Goal: Information Seeking & Learning: Learn about a topic

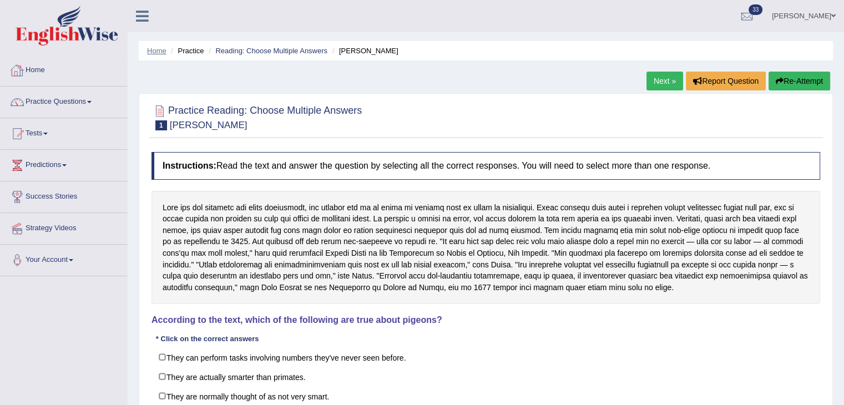
click at [155, 47] on link "Home" at bounding box center [156, 51] width 19 height 8
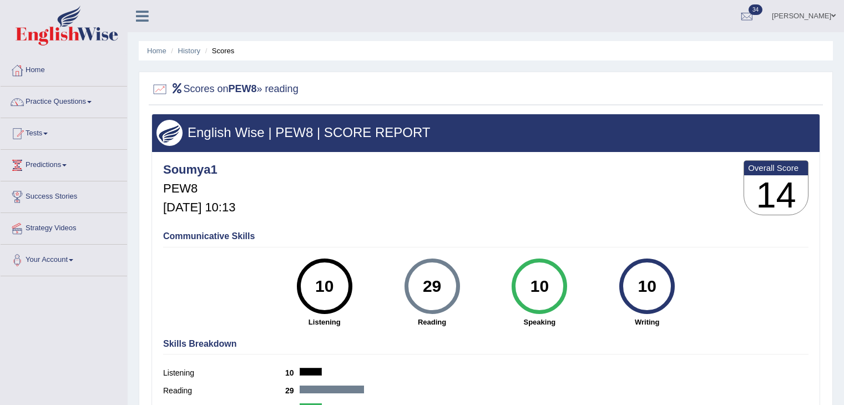
scroll to position [9, 0]
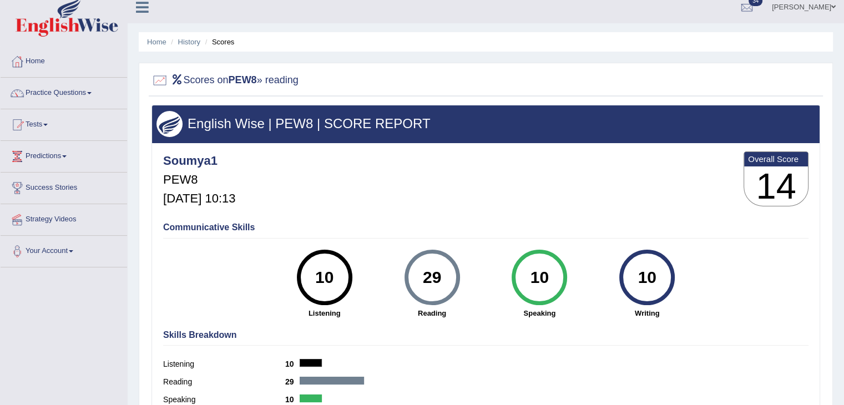
click at [160, 41] on link "Home" at bounding box center [156, 42] width 19 height 8
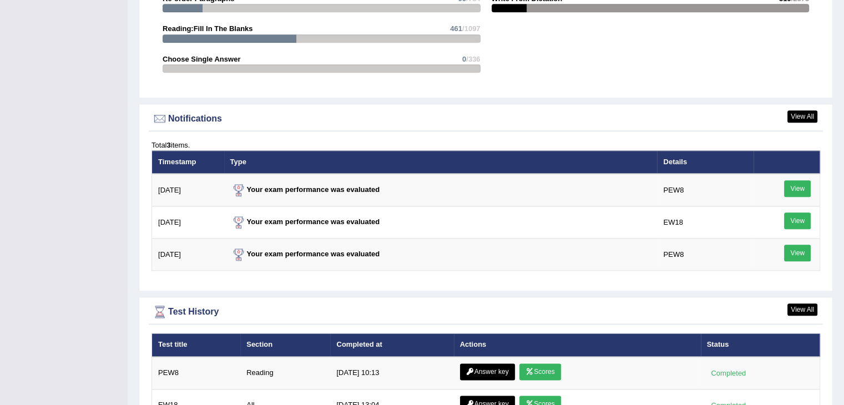
scroll to position [1266, 0]
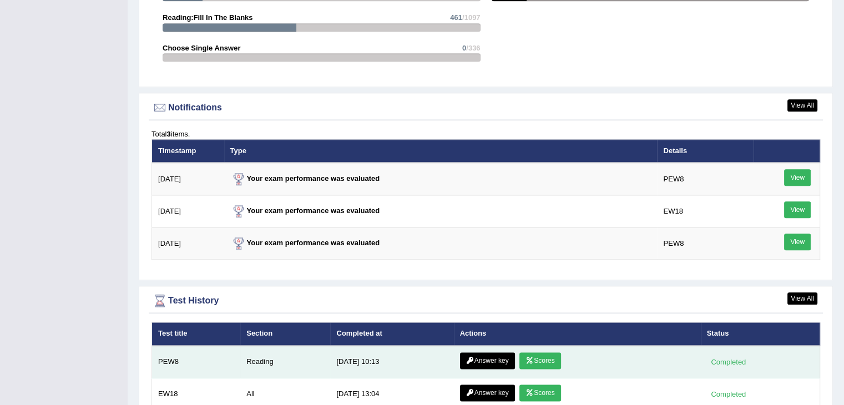
click at [489, 354] on link "Answer key" at bounding box center [487, 361] width 55 height 17
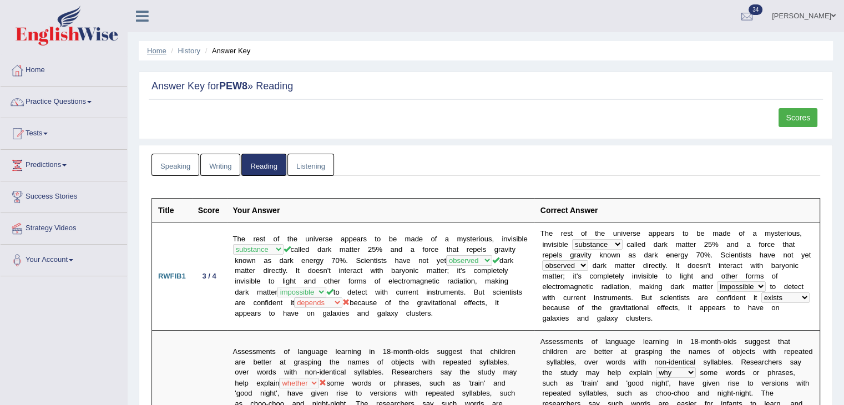
click at [151, 48] on link "Home" at bounding box center [156, 51] width 19 height 8
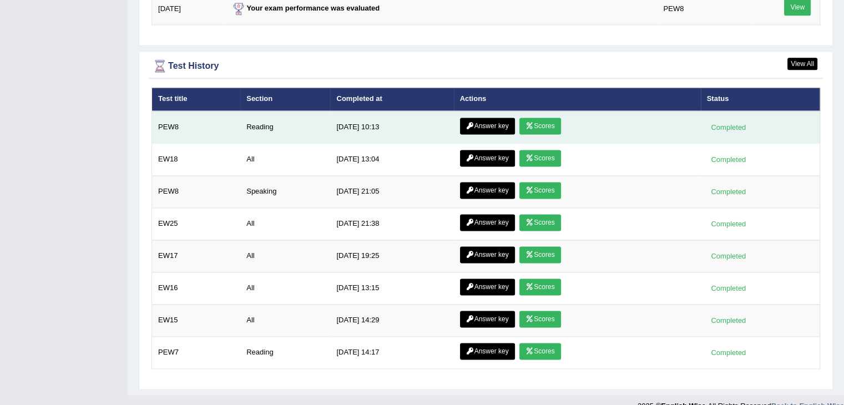
scroll to position [1503, 0]
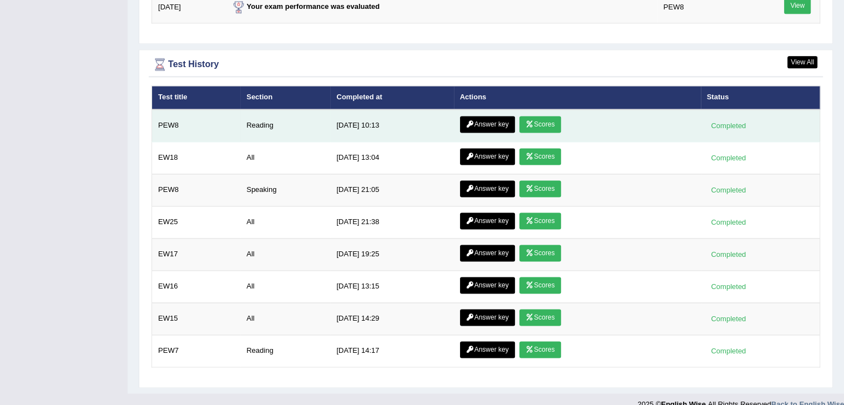
click at [543, 121] on link "Scores" at bounding box center [540, 124] width 41 height 17
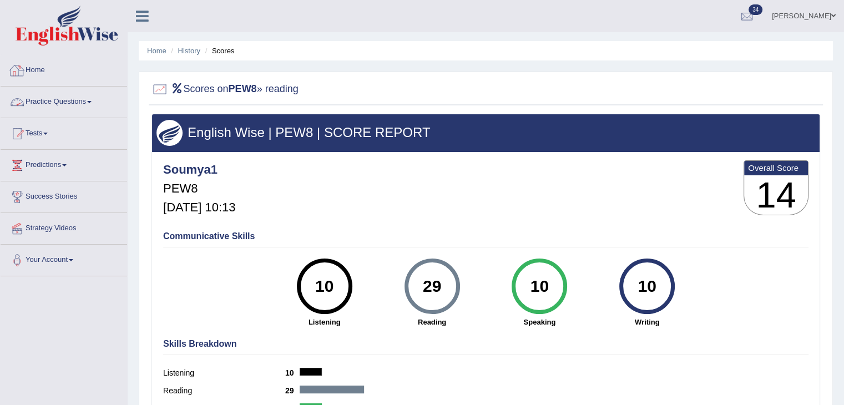
click at [78, 107] on link "Practice Questions" at bounding box center [64, 101] width 127 height 28
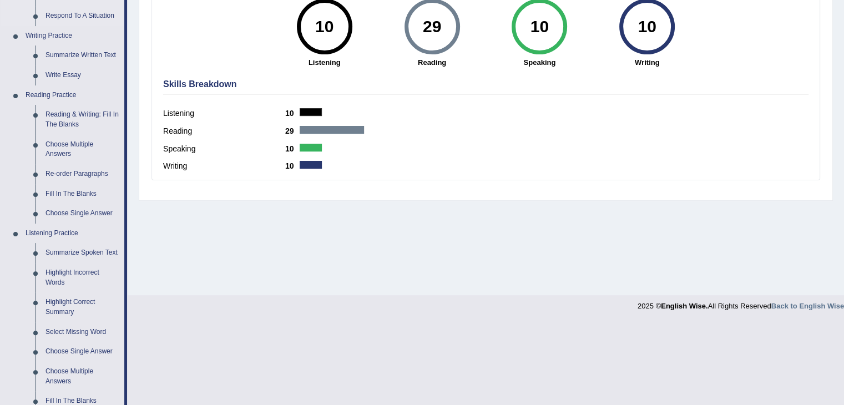
scroll to position [259, 0]
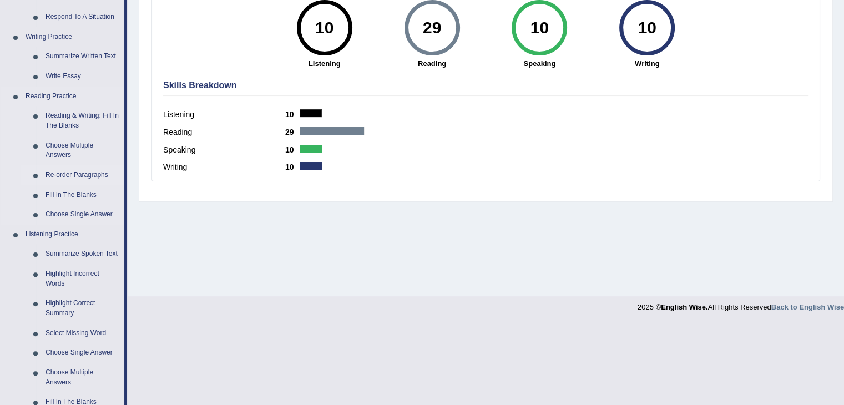
click at [69, 173] on link "Re-order Paragraphs" at bounding box center [83, 175] width 84 height 20
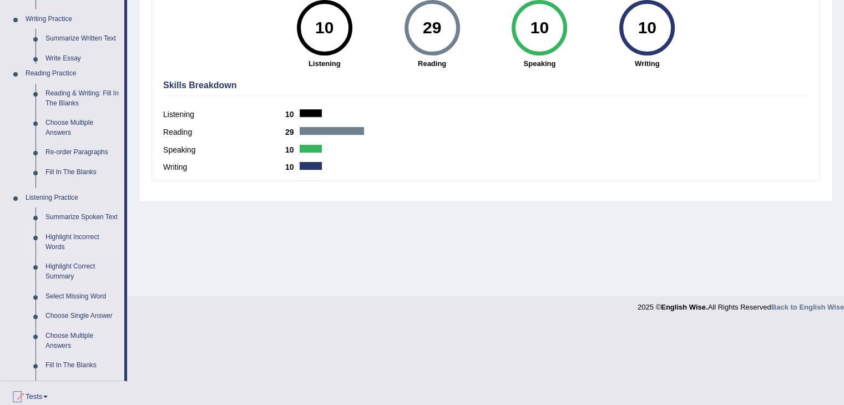
scroll to position [178, 0]
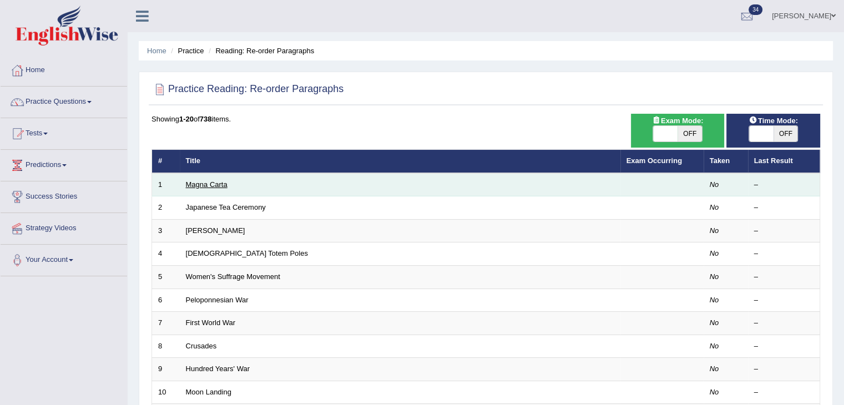
click at [221, 186] on link "Magna Carta" at bounding box center [207, 184] width 42 height 8
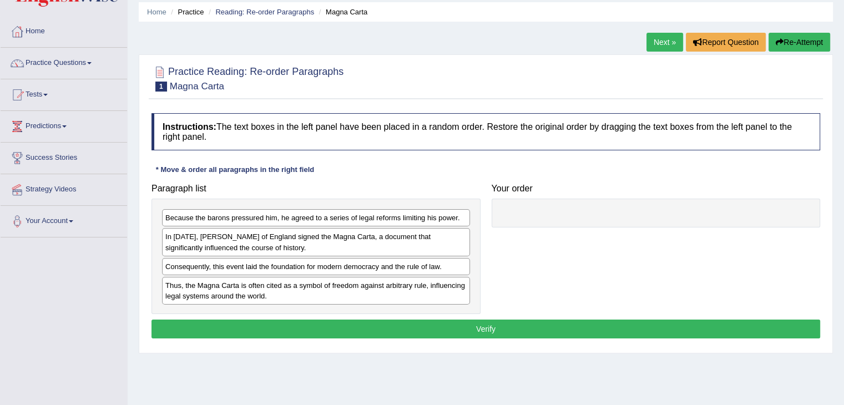
scroll to position [40, 0]
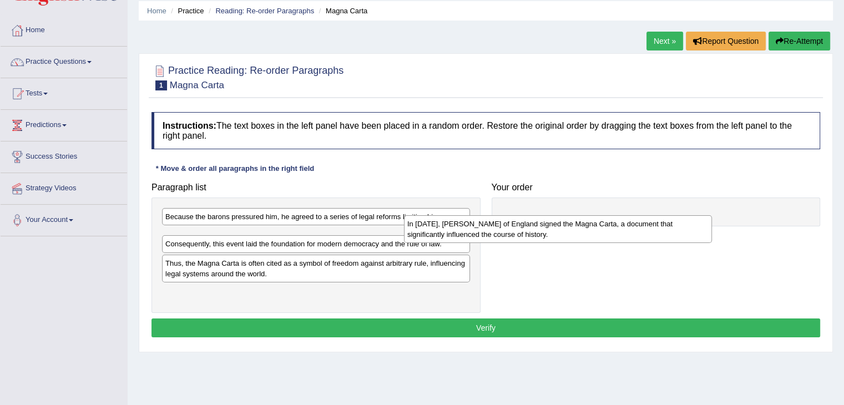
drag, startPoint x: 240, startPoint y: 252, endPoint x: 502, endPoint y: 236, distance: 262.5
click at [502, 236] on div "In [DATE], [PERSON_NAME] of England signed the Magna Carta, a document that sig…" at bounding box center [558, 229] width 308 height 28
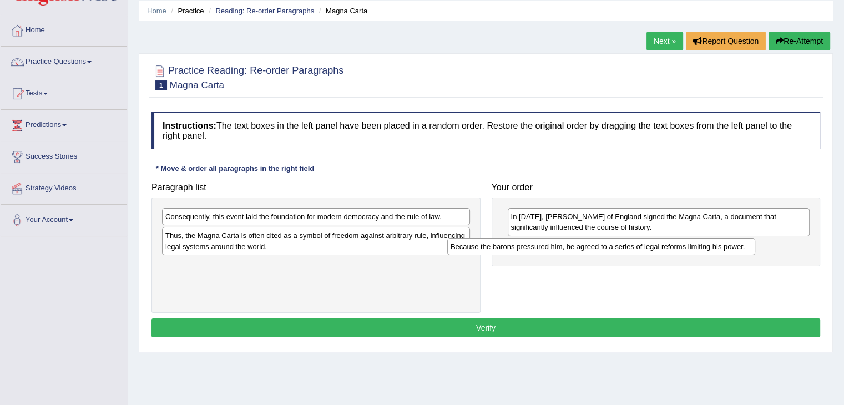
drag, startPoint x: 250, startPoint y: 214, endPoint x: 552, endPoint y: 240, distance: 303.1
click at [552, 240] on div "Because the barons pressured him, he agreed to a series of legal reforms limiti…" at bounding box center [601, 246] width 308 height 17
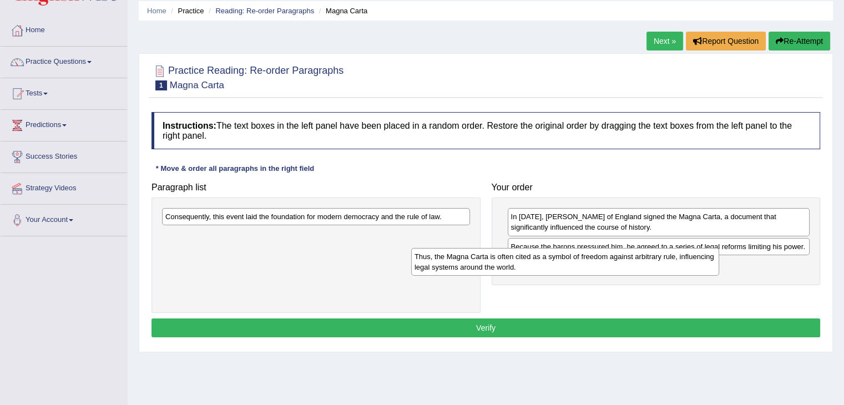
drag, startPoint x: 290, startPoint y: 243, endPoint x: 558, endPoint y: 269, distance: 269.4
click at [558, 269] on div "Thus, the Magna Carta is often cited as a symbol of freedom against arbitrary r…" at bounding box center [565, 262] width 308 height 28
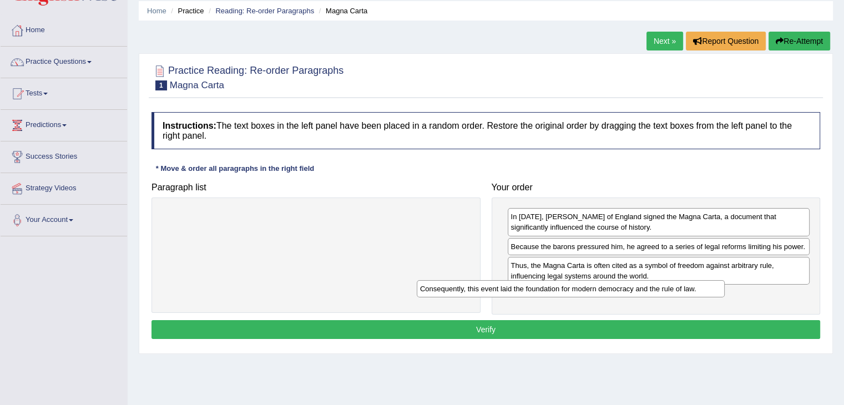
drag, startPoint x: 414, startPoint y: 219, endPoint x: 669, endPoint y: 291, distance: 264.8
click at [669, 291] on div "Consequently, this event laid the foundation for modern democracy and the rule …" at bounding box center [571, 288] width 308 height 17
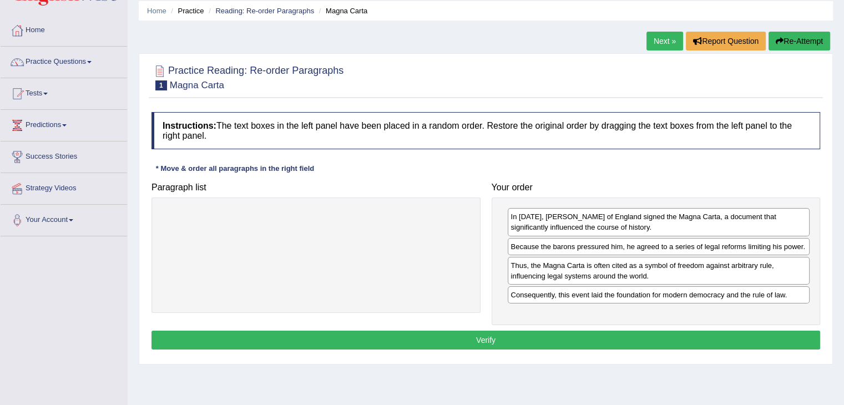
click at [578, 344] on button "Verify" at bounding box center [486, 340] width 669 height 19
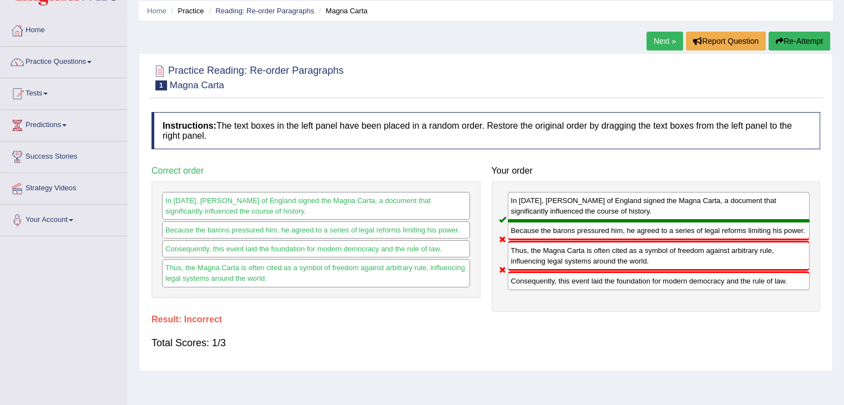
scroll to position [0, 0]
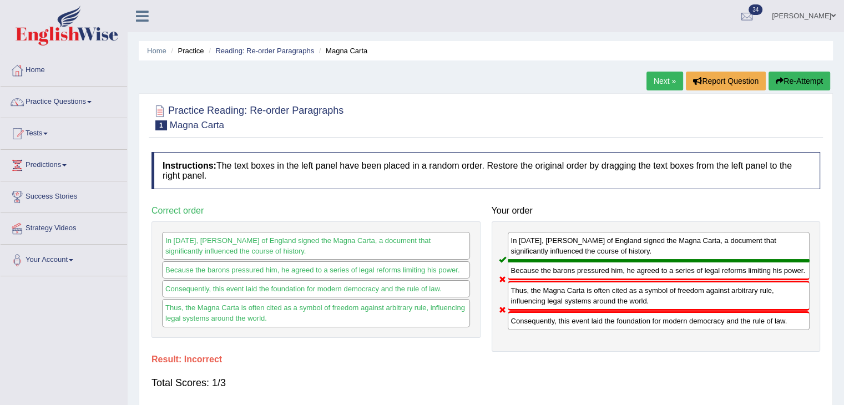
click at [660, 78] on link "Next »" at bounding box center [665, 81] width 37 height 19
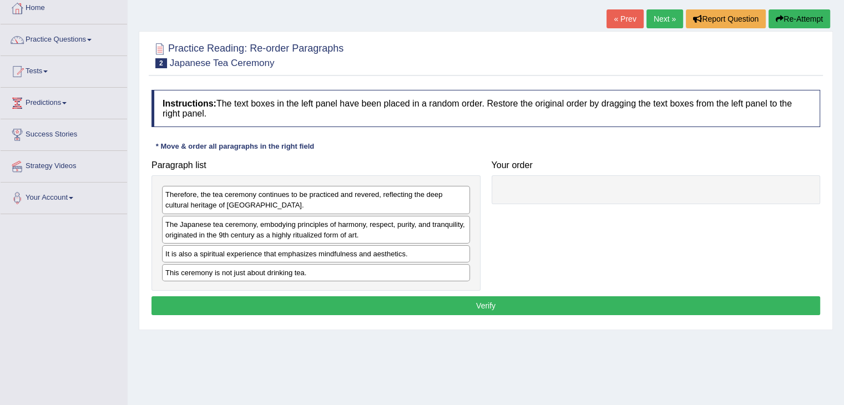
scroll to position [63, 0]
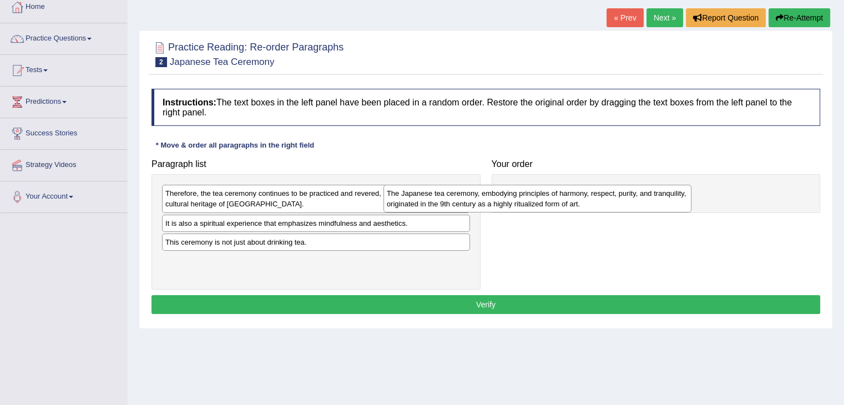
drag, startPoint x: 401, startPoint y: 218, endPoint x: 653, endPoint y: 182, distance: 254.1
click at [653, 185] on div "The Japanese tea ceremony, embodying principles of harmony, respect, purity, an…" at bounding box center [538, 199] width 308 height 28
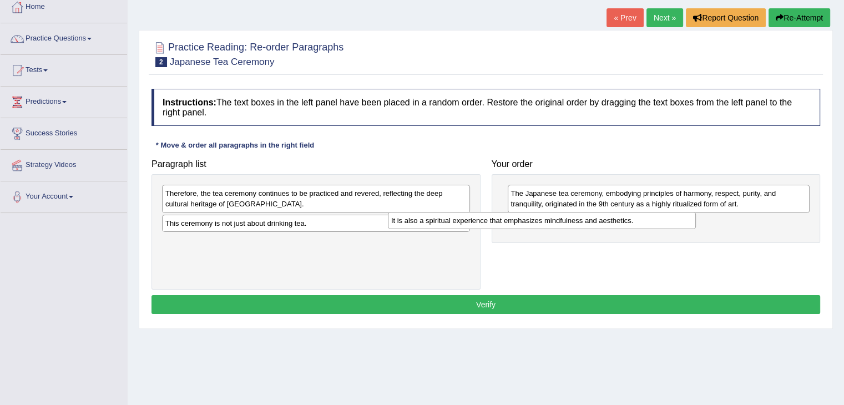
drag, startPoint x: 400, startPoint y: 222, endPoint x: 667, endPoint y: 221, distance: 267.0
click at [667, 221] on div "It is also a spiritual experience that emphasizes mindfulness and aesthetics." at bounding box center [542, 220] width 308 height 17
drag, startPoint x: 380, startPoint y: 236, endPoint x: 386, endPoint y: 227, distance: 11.1
click at [386, 227] on div "Therefore, the tea ceremony continues to be practiced and revered, reflecting t…" at bounding box center [316, 231] width 329 height 115
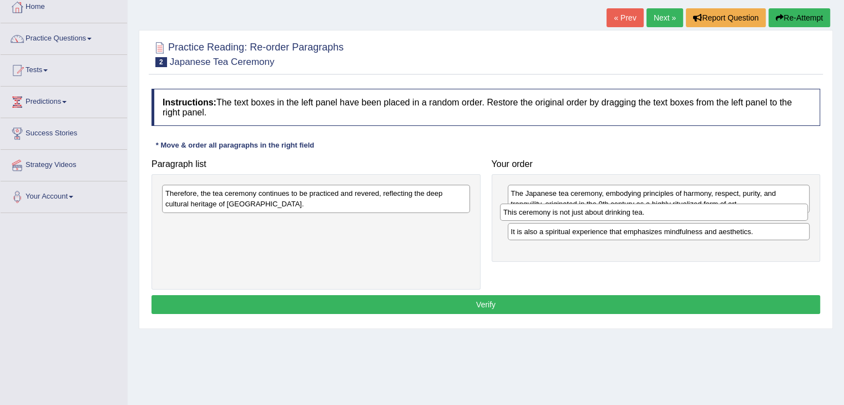
drag, startPoint x: 386, startPoint y: 227, endPoint x: 741, endPoint y: 217, distance: 354.3
click at [741, 217] on div "This ceremony is not just about drinking tea." at bounding box center [654, 212] width 308 height 17
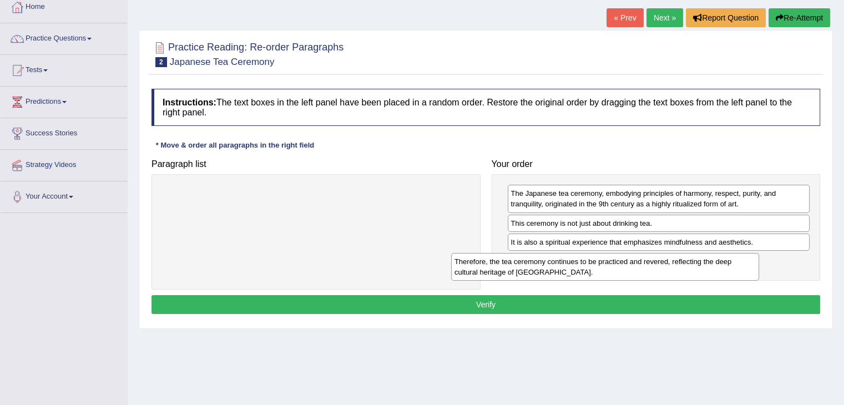
drag, startPoint x: 402, startPoint y: 194, endPoint x: 694, endPoint y: 259, distance: 298.7
click at [694, 259] on div "Therefore, the tea ceremony continues to be practiced and revered, reflecting t…" at bounding box center [605, 267] width 308 height 28
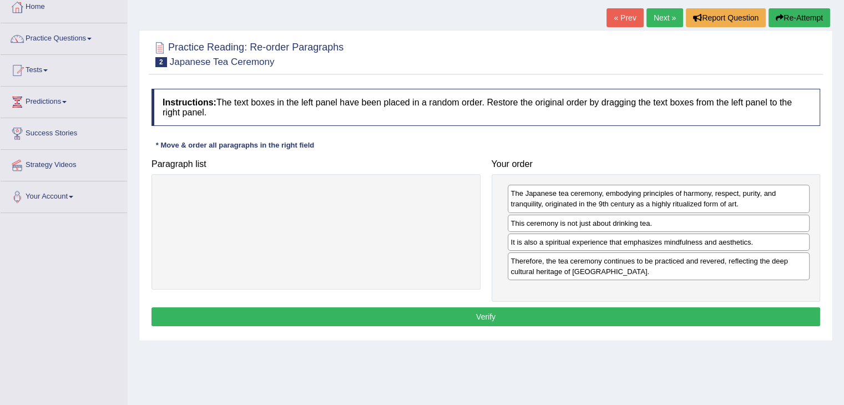
click at [581, 308] on button "Verify" at bounding box center [486, 317] width 669 height 19
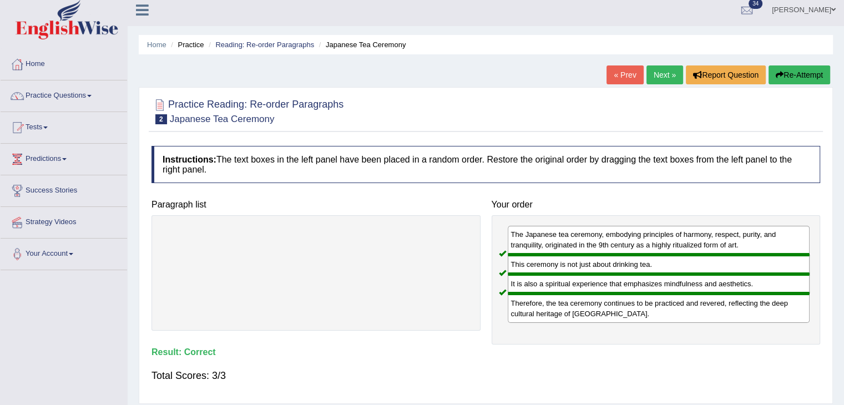
scroll to position [6, 0]
click at [666, 78] on link "Next »" at bounding box center [665, 75] width 37 height 19
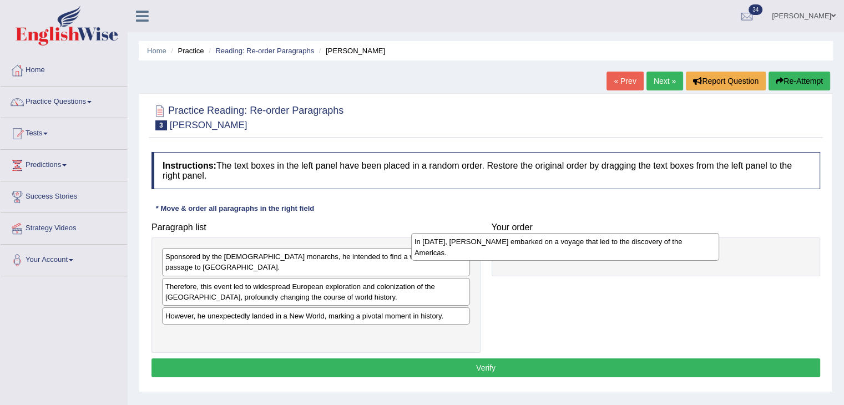
drag, startPoint x: 355, startPoint y: 317, endPoint x: 620, endPoint y: 231, distance: 279.0
click at [620, 233] on div "In [DATE], [PERSON_NAME] embarked on a voyage that led to the discovery of the …" at bounding box center [565, 247] width 308 height 28
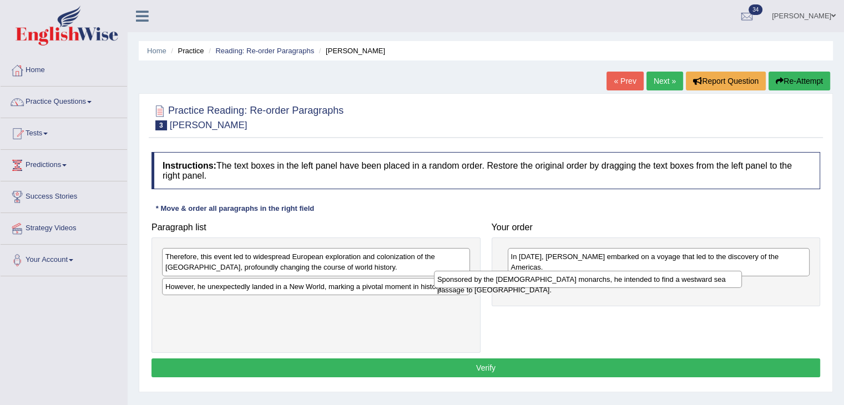
drag, startPoint x: 396, startPoint y: 260, endPoint x: 668, endPoint y: 283, distance: 273.0
click at [668, 283] on div "Sponsored by the [DEMOGRAPHIC_DATA] monarchs, he intended to find a westward se…" at bounding box center [588, 279] width 308 height 17
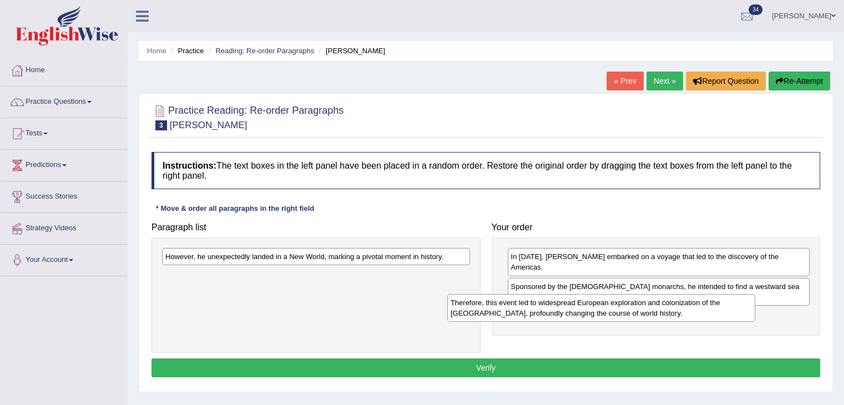
drag, startPoint x: 371, startPoint y: 266, endPoint x: 666, endPoint y: 299, distance: 297.2
click at [666, 299] on div "Therefore, this event led to widespread European exploration and colonization o…" at bounding box center [601, 308] width 308 height 28
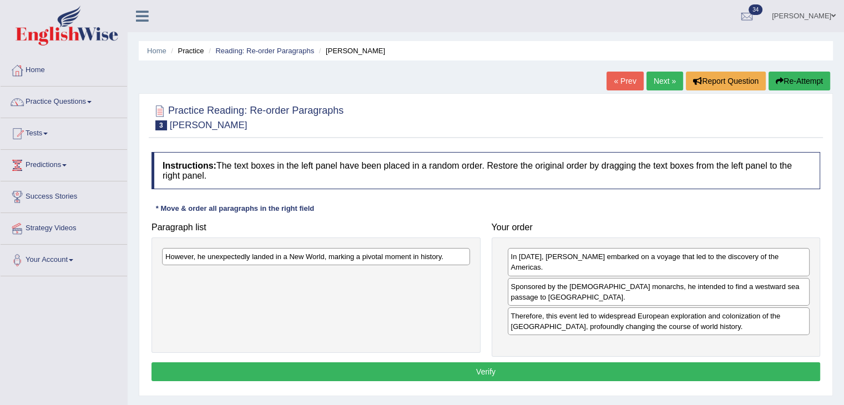
drag, startPoint x: 390, startPoint y: 265, endPoint x: 397, endPoint y: 263, distance: 8.1
click at [397, 263] on div "However, he unexpectedly landed in a New World, marking a pivotal moment in his…" at bounding box center [316, 295] width 329 height 115
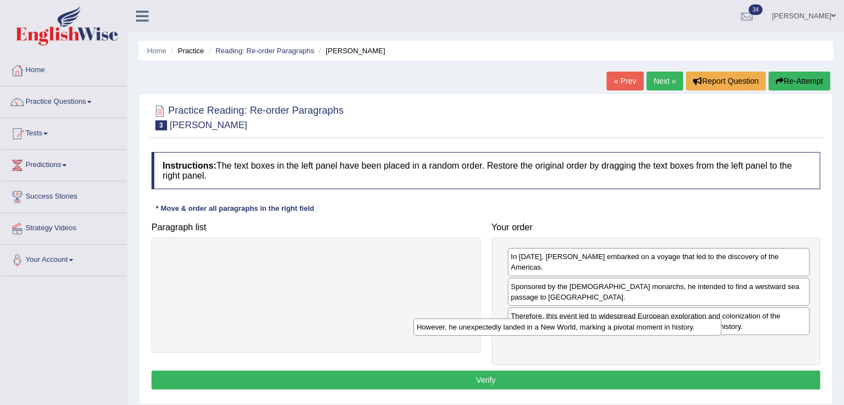
drag, startPoint x: 397, startPoint y: 263, endPoint x: 655, endPoint y: 331, distance: 266.5
click at [655, 331] on div "However, he unexpectedly landed in a New World, marking a pivotal moment in his…" at bounding box center [568, 327] width 308 height 17
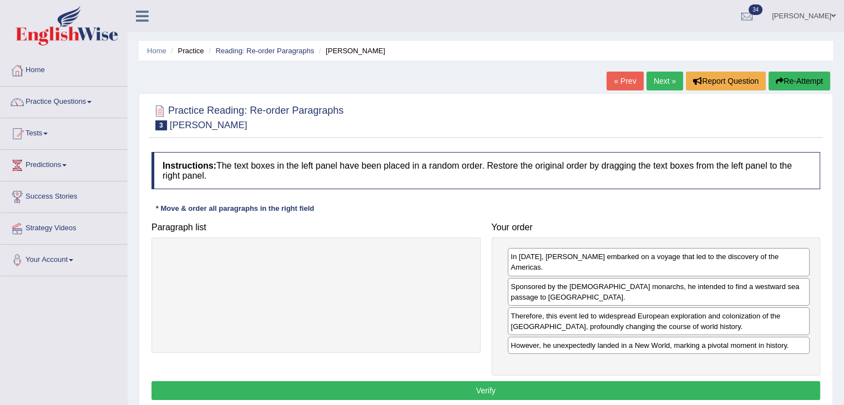
click at [482, 384] on button "Verify" at bounding box center [486, 390] width 669 height 19
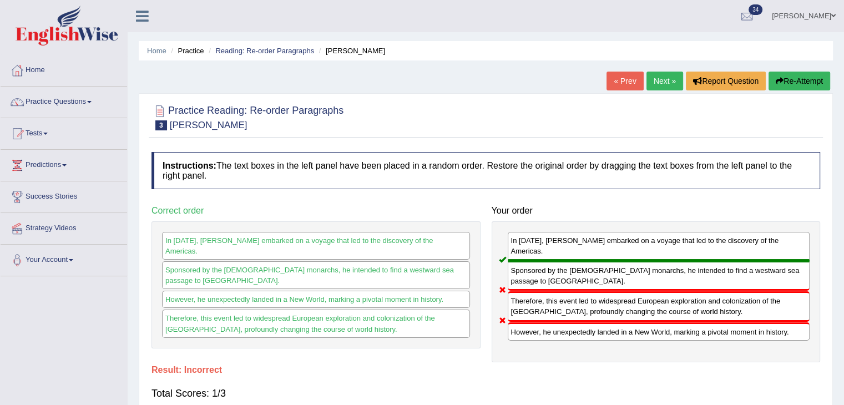
click at [655, 85] on link "Next »" at bounding box center [665, 81] width 37 height 19
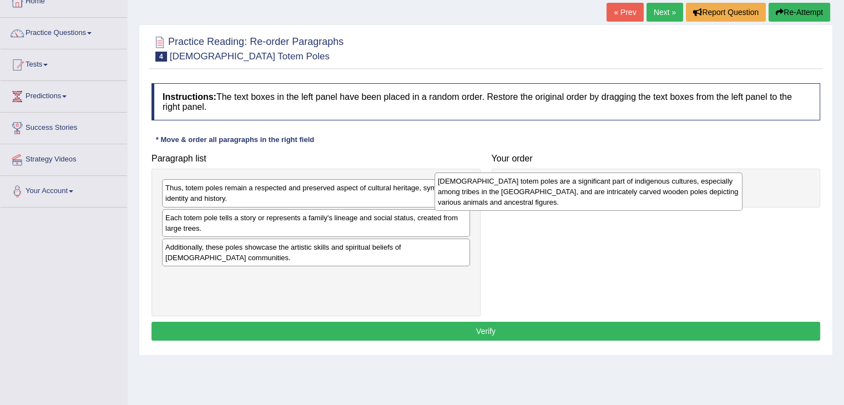
drag, startPoint x: 397, startPoint y: 207, endPoint x: 672, endPoint y: 201, distance: 274.9
click at [672, 201] on div "[DEMOGRAPHIC_DATA] totem poles are a significant part of indigenous cultures, e…" at bounding box center [589, 192] width 308 height 38
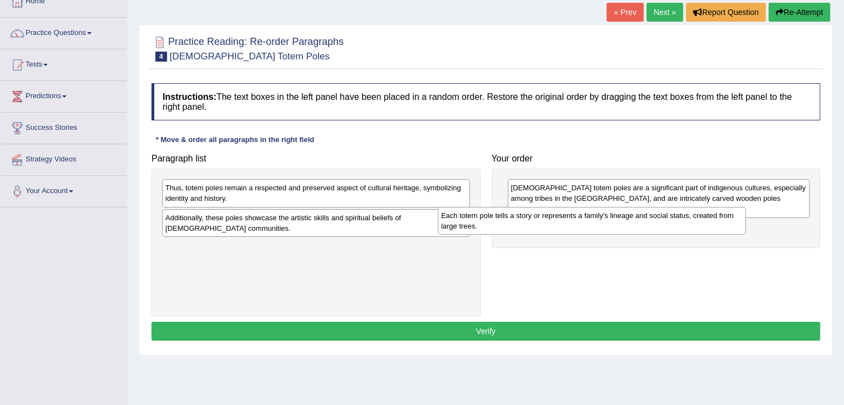
drag, startPoint x: 408, startPoint y: 232, endPoint x: 685, endPoint y: 230, distance: 276.5
click at [685, 230] on div "Each totem pole tells a story or represents a family's lineage and social statu…" at bounding box center [592, 221] width 308 height 28
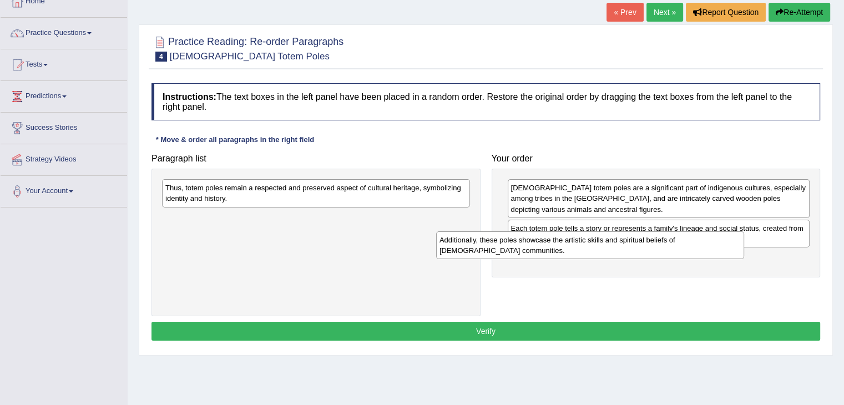
drag, startPoint x: 449, startPoint y: 217, endPoint x: 754, endPoint y: 263, distance: 309.3
click at [744, 259] on div "Additionally, these poles showcase the artistic skills and spiritual beliefs of…" at bounding box center [590, 246] width 308 height 28
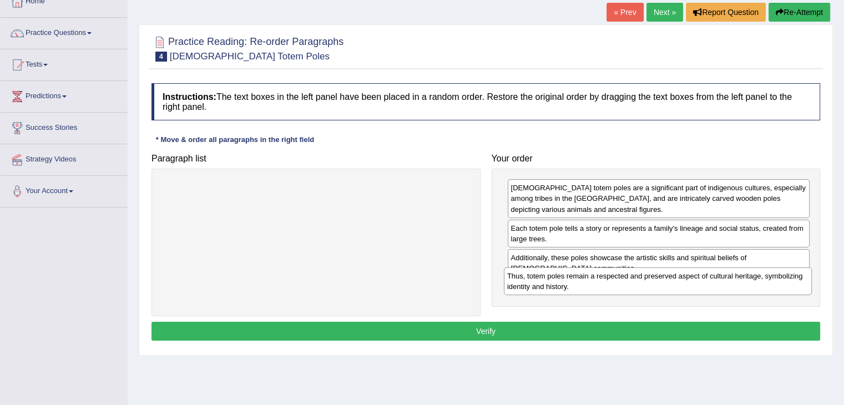
drag, startPoint x: 431, startPoint y: 192, endPoint x: 783, endPoint y: 276, distance: 361.4
click at [783, 276] on div "Thus, totem poles remain a respected and preserved aspect of cultural heritage,…" at bounding box center [658, 282] width 308 height 28
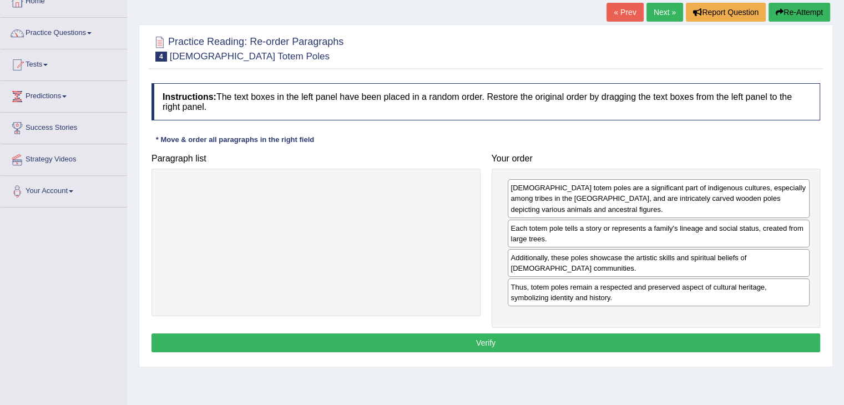
click at [558, 345] on button "Verify" at bounding box center [486, 343] width 669 height 19
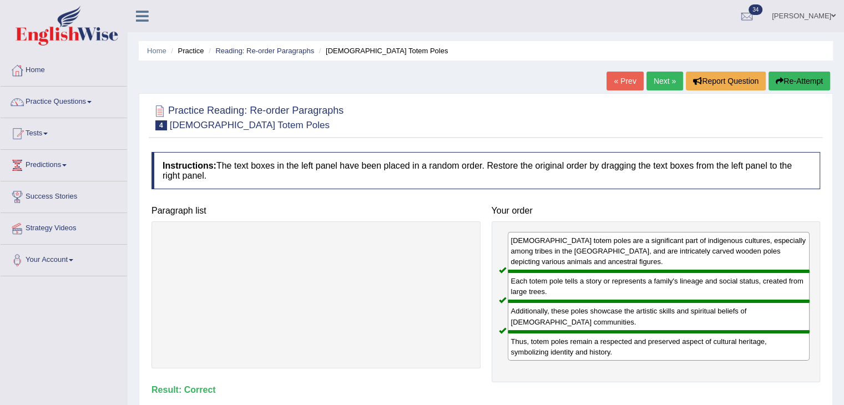
click at [651, 80] on link "Next »" at bounding box center [665, 81] width 37 height 19
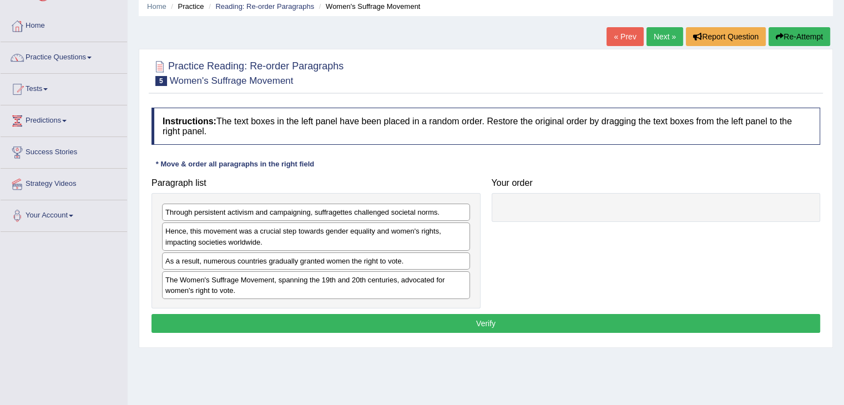
scroll to position [46, 0]
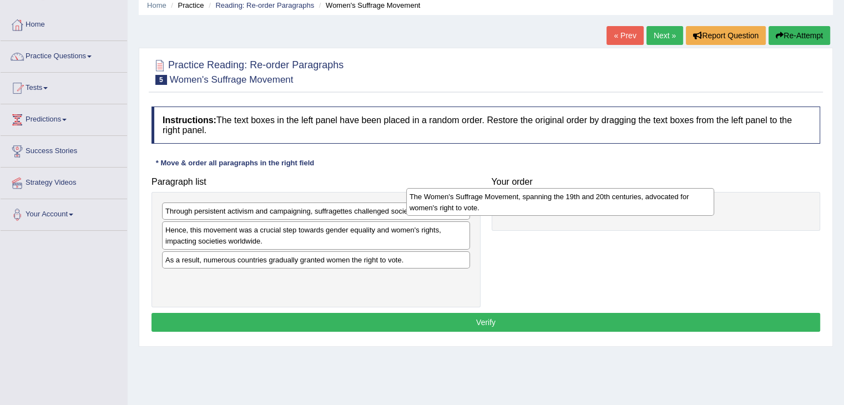
drag, startPoint x: 386, startPoint y: 268, endPoint x: 638, endPoint y: 184, distance: 266.3
click at [638, 188] on div "The Women's Suffrage Movement, spanning the 19th and 20th centuries, advocated …" at bounding box center [560, 202] width 308 height 28
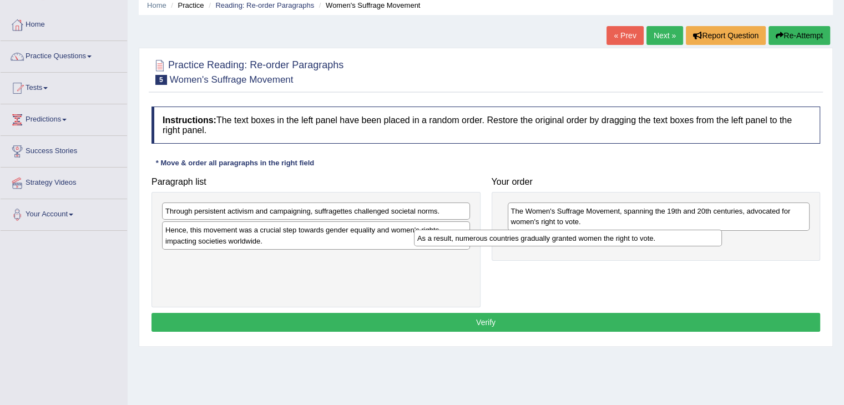
drag, startPoint x: 365, startPoint y: 264, endPoint x: 646, endPoint y: 235, distance: 282.9
click at [646, 235] on div "As a result, numerous countries gradually granted women the right to vote." at bounding box center [568, 238] width 308 height 17
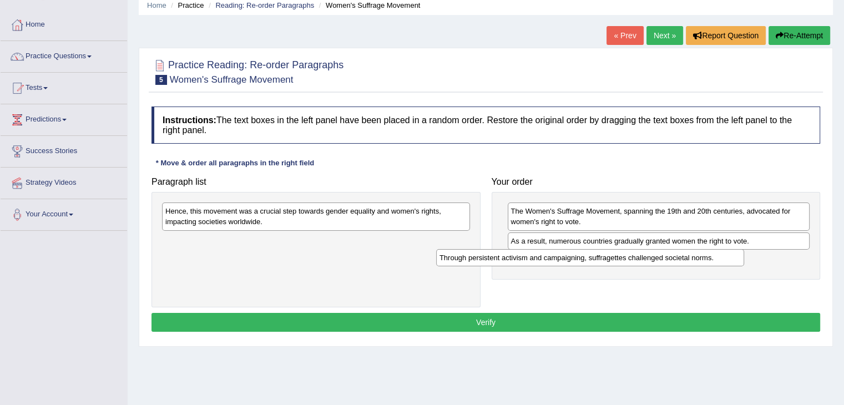
drag, startPoint x: 334, startPoint y: 216, endPoint x: 610, endPoint y: 261, distance: 279.6
click at [610, 261] on div "Through persistent activism and campaigning, suffragettes challenged societal n…" at bounding box center [590, 257] width 308 height 17
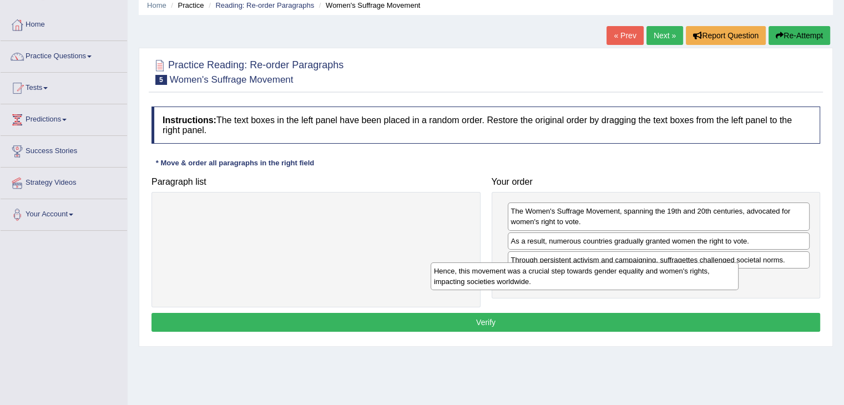
drag, startPoint x: 409, startPoint y: 217, endPoint x: 701, endPoint y: 277, distance: 297.6
click at [701, 277] on div "Hence, this movement was a crucial step towards gender equality and women's rig…" at bounding box center [585, 277] width 308 height 28
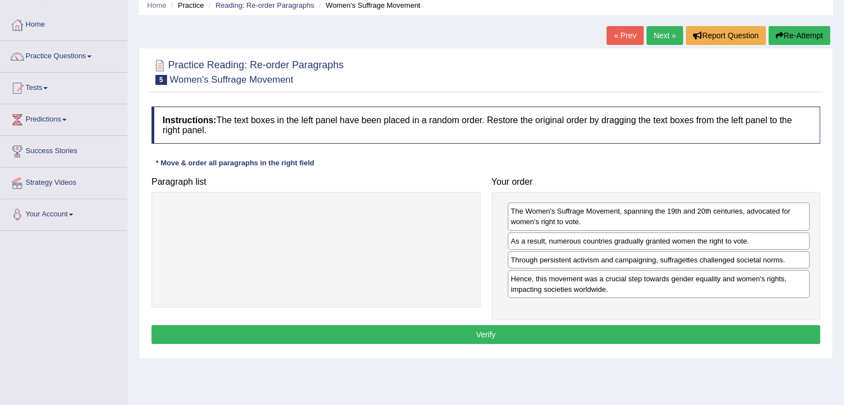
click at [537, 325] on button "Verify" at bounding box center [486, 334] width 669 height 19
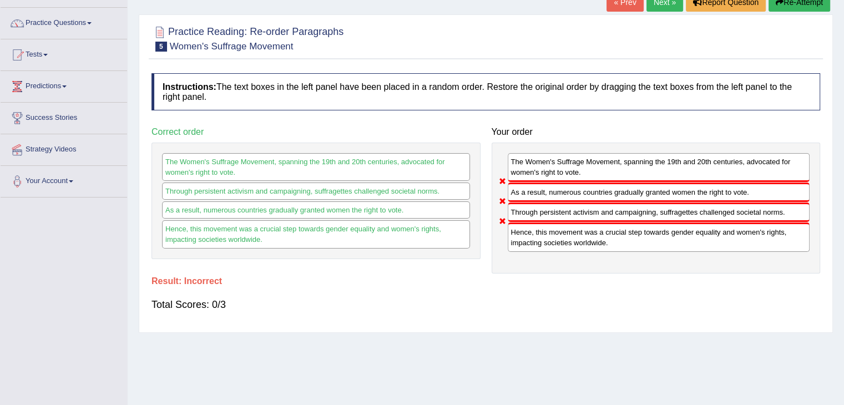
scroll to position [52, 0]
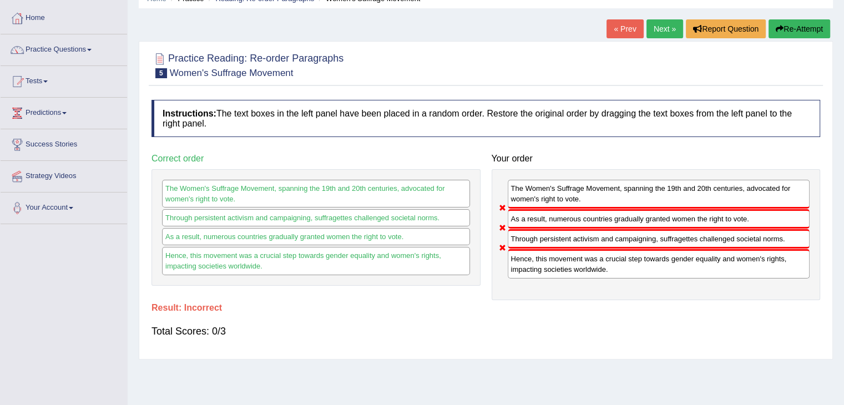
click at [797, 26] on button "Re-Attempt" at bounding box center [800, 28] width 62 height 19
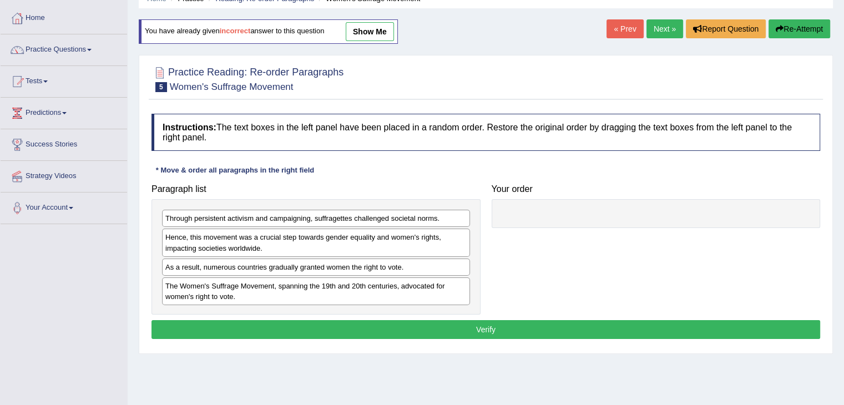
scroll to position [52, 0]
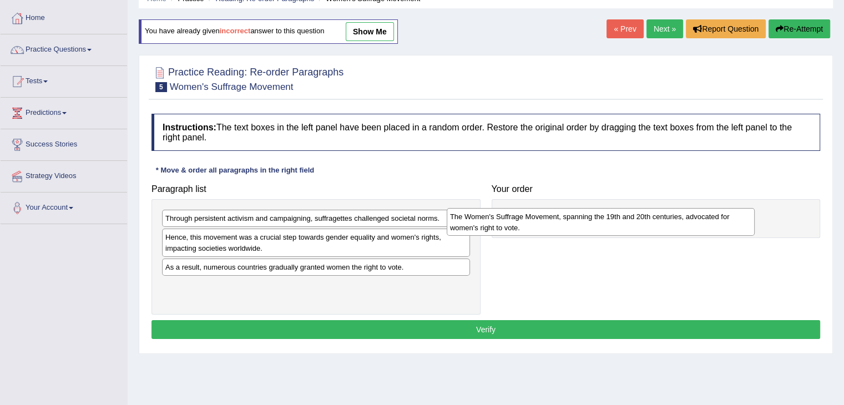
drag, startPoint x: 411, startPoint y: 291, endPoint x: 703, endPoint y: 221, distance: 300.8
click at [703, 221] on div "The Women's Suffrage Movement, spanning the 19th and 20th centuries, advocated …" at bounding box center [601, 222] width 308 height 28
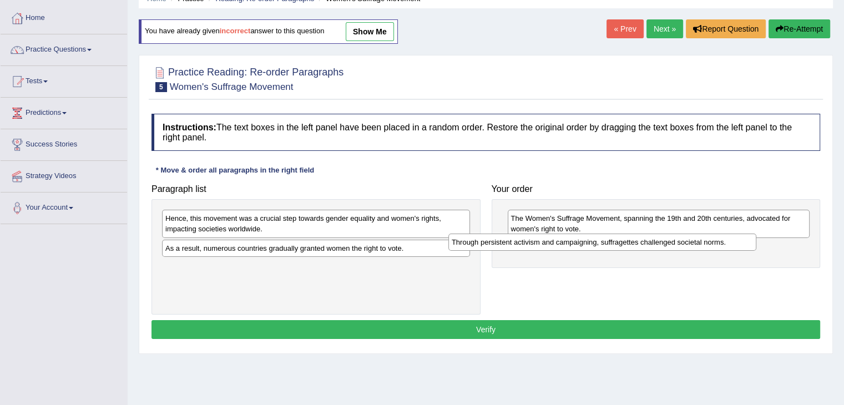
drag, startPoint x: 440, startPoint y: 220, endPoint x: 743, endPoint y: 251, distance: 305.3
click at [743, 251] on div "Through persistent activism and campaigning, suffragettes challenged societal n…" at bounding box center [603, 242] width 308 height 17
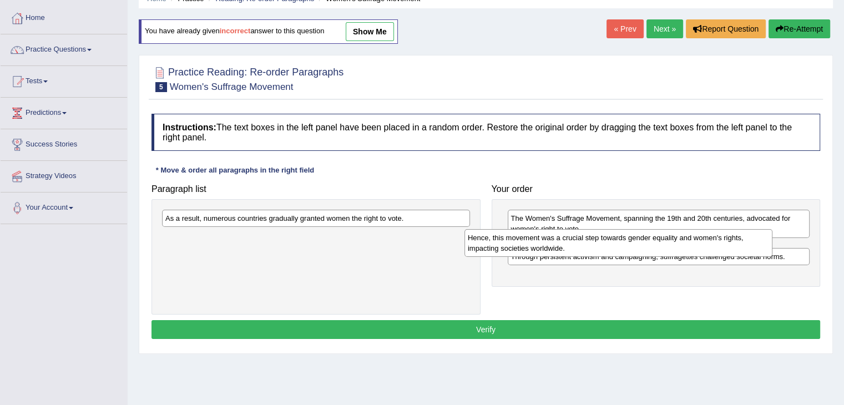
drag, startPoint x: 457, startPoint y: 229, endPoint x: 760, endPoint y: 249, distance: 303.2
click at [760, 249] on div "Hence, this movement was a crucial step towards gender equality and women's rig…" at bounding box center [619, 243] width 308 height 28
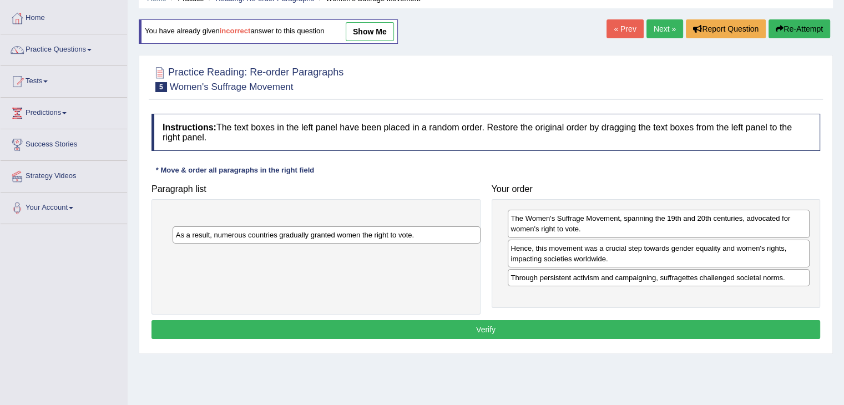
drag, startPoint x: 427, startPoint y: 223, endPoint x: 517, endPoint y: 289, distance: 111.3
click at [481, 244] on div "As a result, numerous countries gradually granted women the right to vote." at bounding box center [327, 235] width 308 height 17
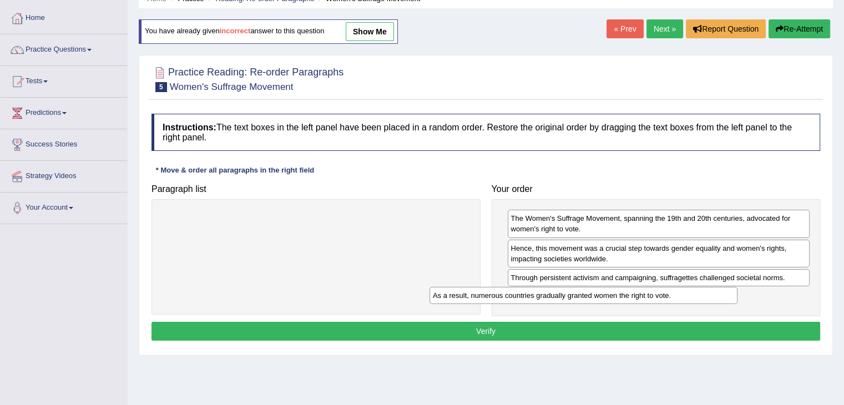
drag, startPoint x: 389, startPoint y: 220, endPoint x: 665, endPoint y: 293, distance: 286.0
click at [665, 293] on div "As a result, numerous countries gradually granted women the right to vote." at bounding box center [584, 295] width 308 height 17
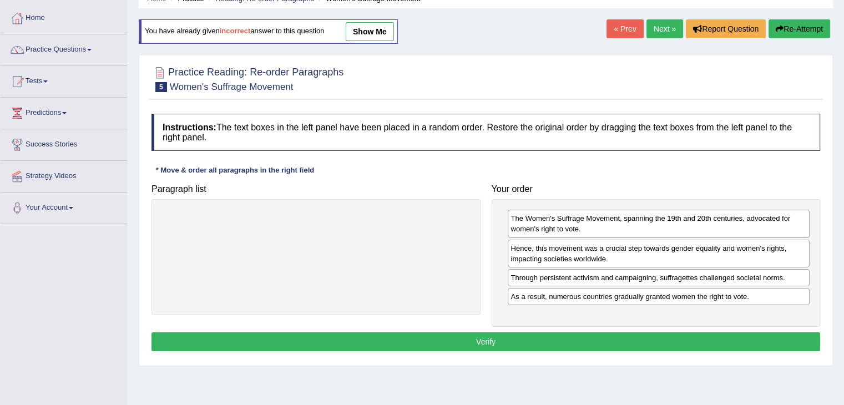
click at [583, 344] on button "Verify" at bounding box center [486, 342] width 669 height 19
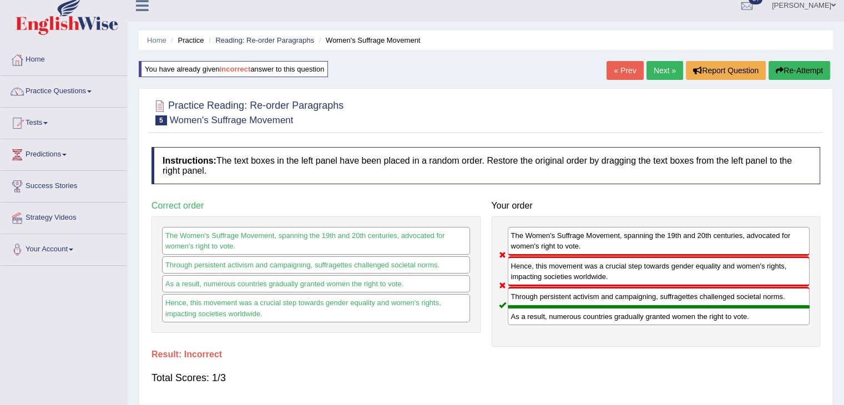
scroll to position [0, 0]
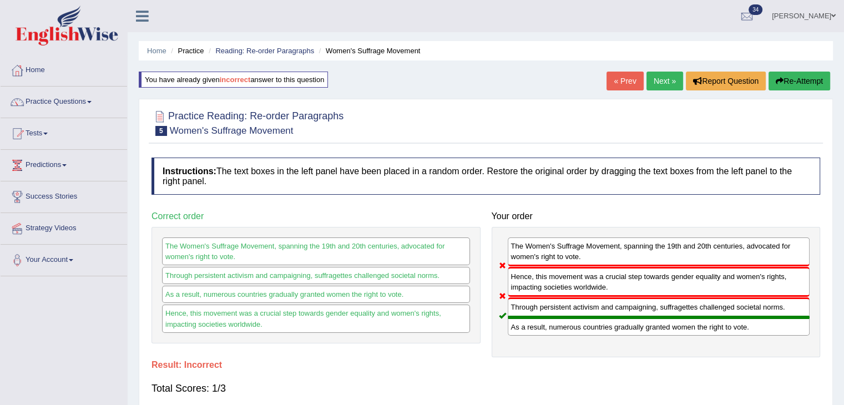
click at [666, 79] on link "Next »" at bounding box center [665, 81] width 37 height 19
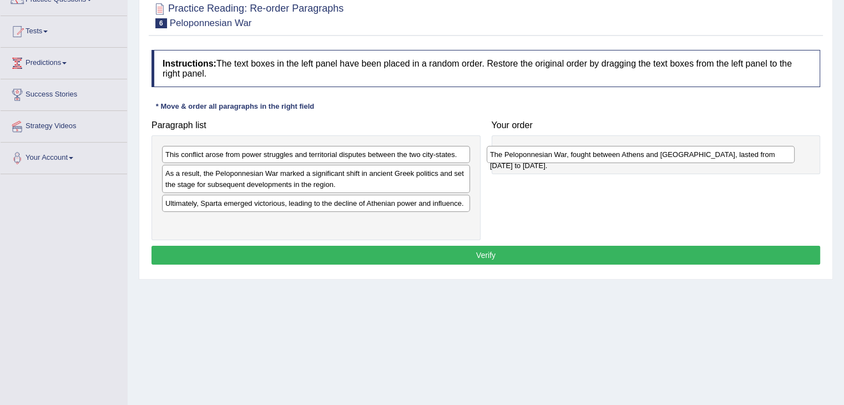
drag, startPoint x: 428, startPoint y: 223, endPoint x: 757, endPoint y: 157, distance: 335.2
click at [757, 157] on div "The Peloponnesian War, fought between Athens and [GEOGRAPHIC_DATA], lasted from…" at bounding box center [641, 154] width 308 height 17
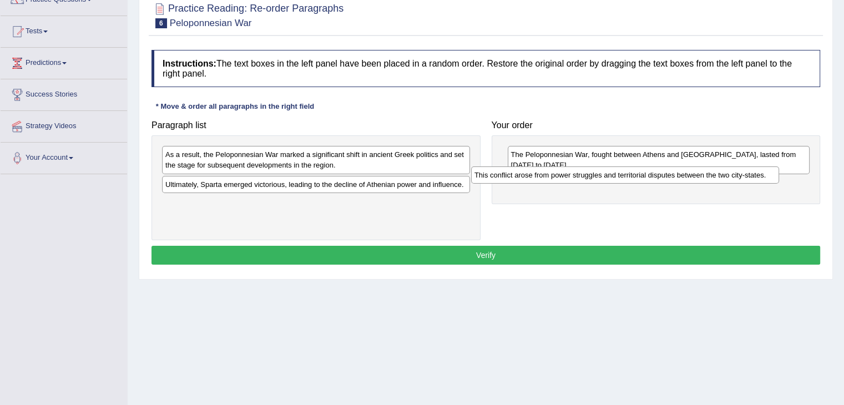
drag, startPoint x: 389, startPoint y: 159, endPoint x: 701, endPoint y: 178, distance: 313.2
click at [701, 178] on div "This conflict arose from power struggles and territorial disputes between the t…" at bounding box center [625, 175] width 308 height 17
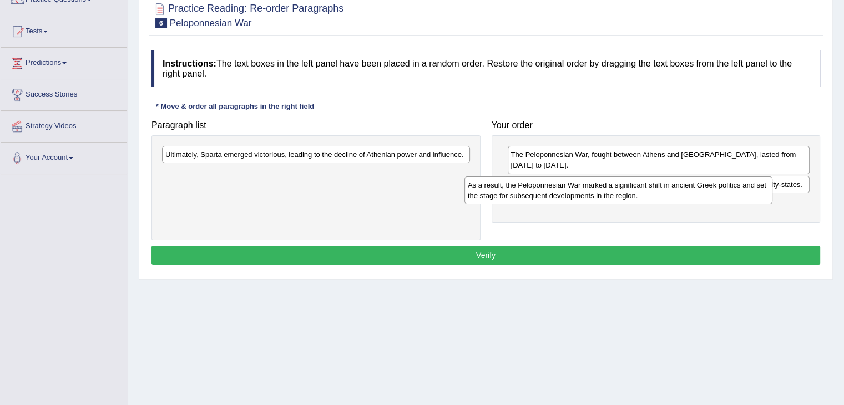
drag, startPoint x: 374, startPoint y: 163, endPoint x: 679, endPoint y: 193, distance: 306.3
click at [679, 193] on div "As a result, the Peloponnesian War marked a significant shift in ancient Greek …" at bounding box center [619, 191] width 308 height 28
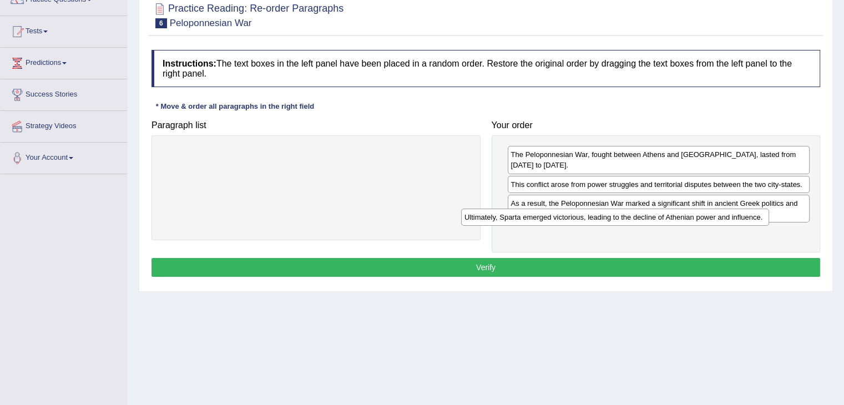
drag, startPoint x: 383, startPoint y: 154, endPoint x: 682, endPoint y: 218, distance: 306.0
click at [682, 218] on div "Ultimately, Sparta emerged victorious, leading to the decline of Athenian power…" at bounding box center [615, 217] width 308 height 17
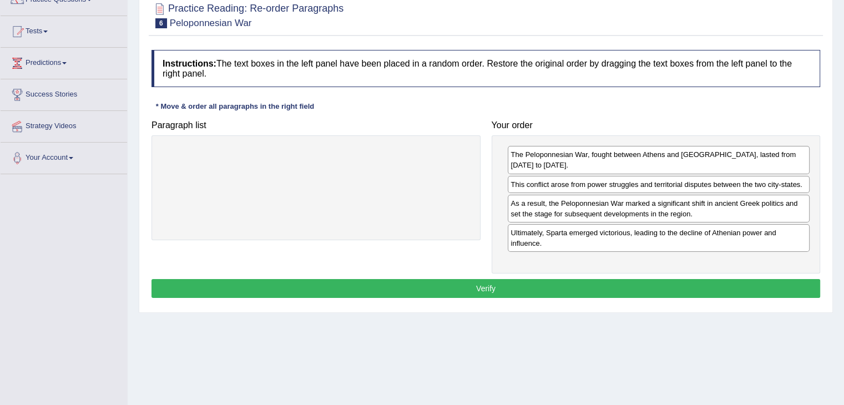
click at [512, 279] on button "Verify" at bounding box center [486, 288] width 669 height 19
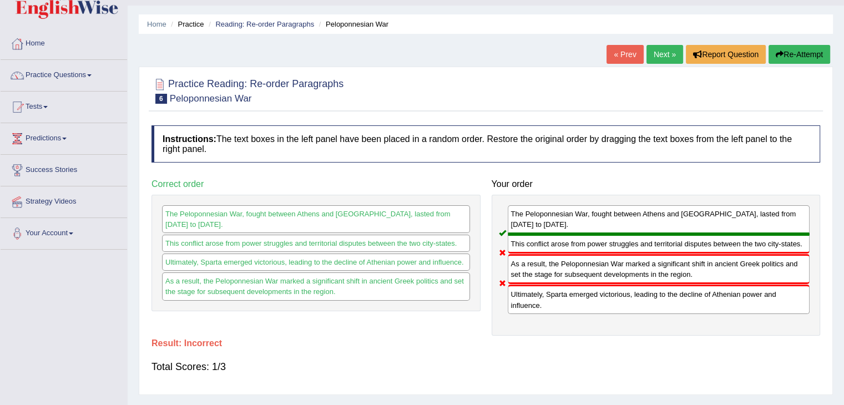
scroll to position [24, 0]
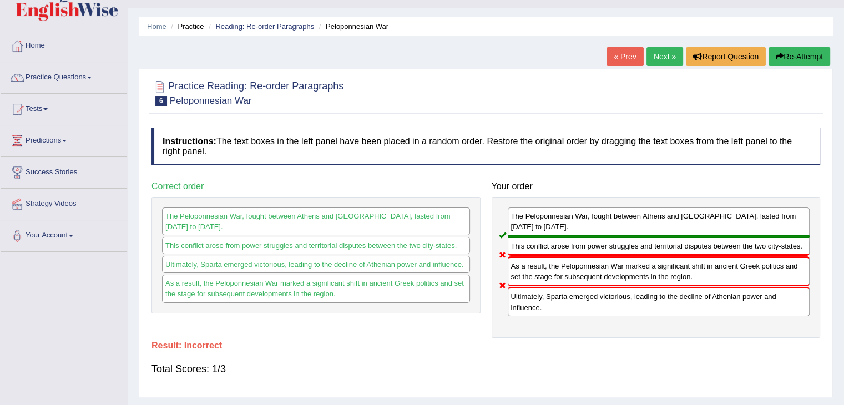
click at [656, 57] on link "Next »" at bounding box center [665, 56] width 37 height 19
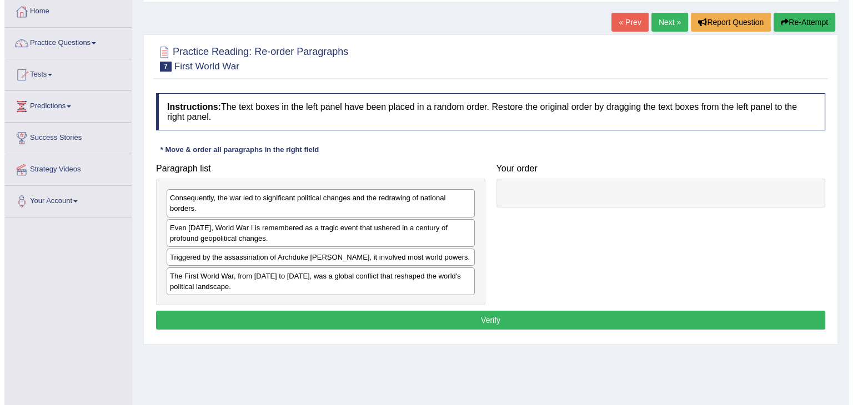
scroll to position [59, 0]
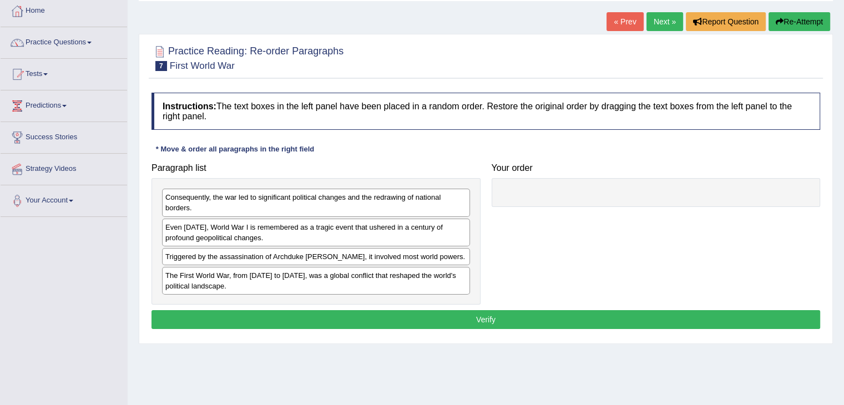
click at [322, 254] on div "Triggered by the assassination of Archduke [PERSON_NAME], it involved most worl…" at bounding box center [316, 256] width 308 height 17
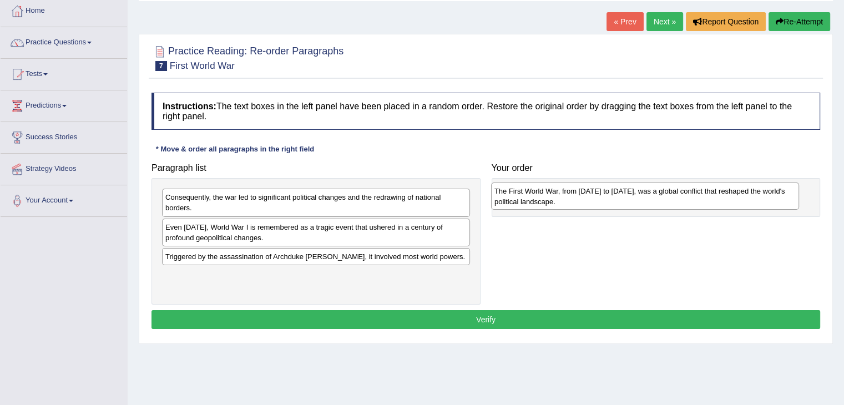
drag, startPoint x: 326, startPoint y: 276, endPoint x: 655, endPoint y: 191, distance: 340.0
click at [655, 191] on div "The First World War, from [DATE] to [DATE], was a global conflict that reshaped…" at bounding box center [645, 197] width 308 height 28
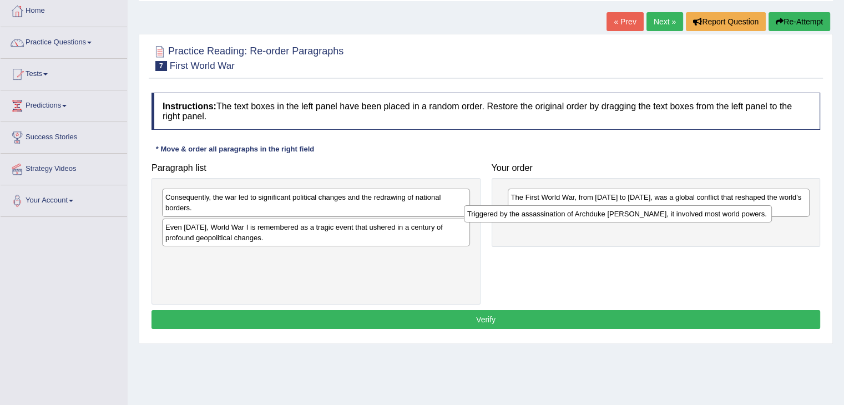
drag, startPoint x: 420, startPoint y: 256, endPoint x: 729, endPoint y: 212, distance: 312.4
click at [729, 212] on div "Triggered by the assassination of Archduke [PERSON_NAME], it involved most worl…" at bounding box center [618, 213] width 308 height 17
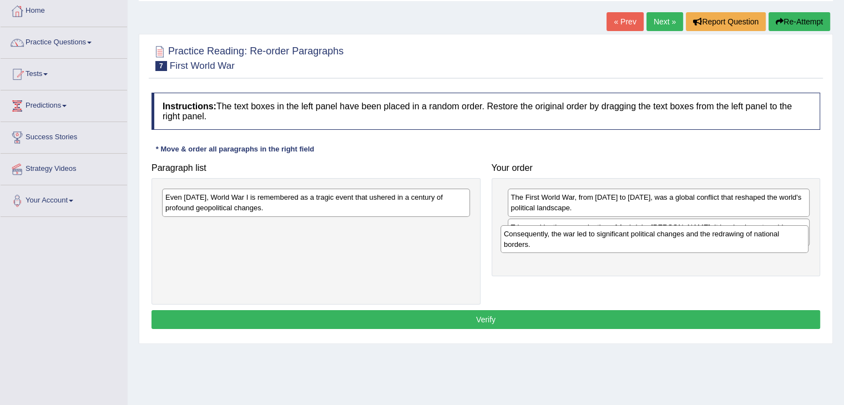
drag, startPoint x: 455, startPoint y: 206, endPoint x: 797, endPoint y: 252, distance: 344.5
click at [797, 252] on div "Consequently, the war led to significant political changes and the redrawing of…" at bounding box center [655, 239] width 308 height 28
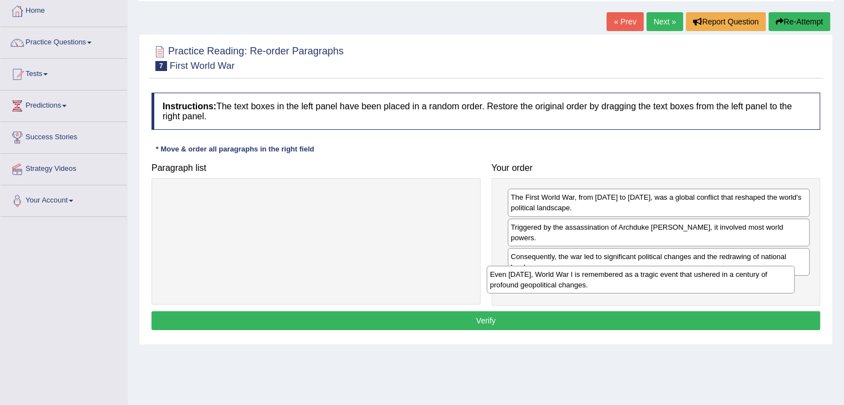
drag, startPoint x: 395, startPoint y: 208, endPoint x: 739, endPoint y: 276, distance: 351.5
click at [739, 276] on div "Even [DATE], World War I is remembered as a tragic event that ushered in a cent…" at bounding box center [641, 280] width 308 height 28
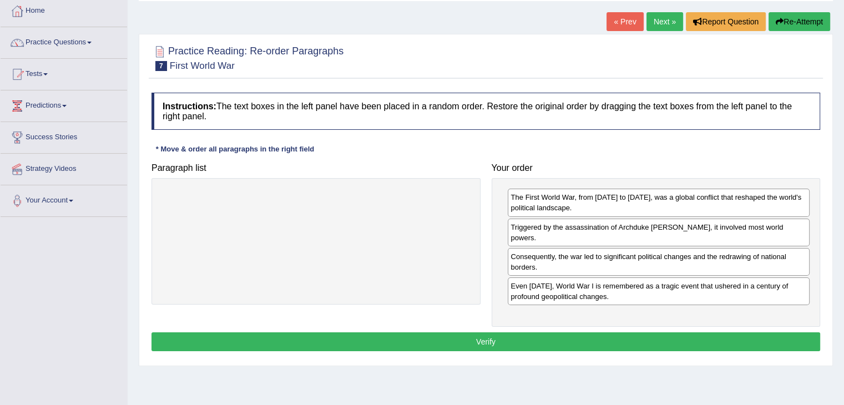
click at [566, 333] on button "Verify" at bounding box center [486, 342] width 669 height 19
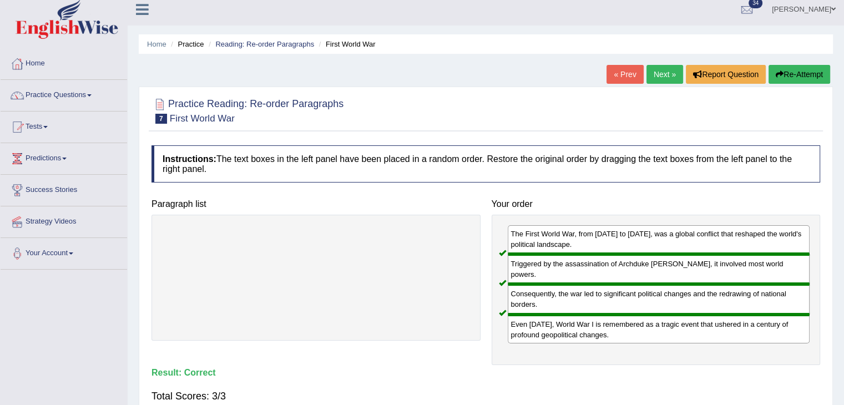
scroll to position [0, 0]
